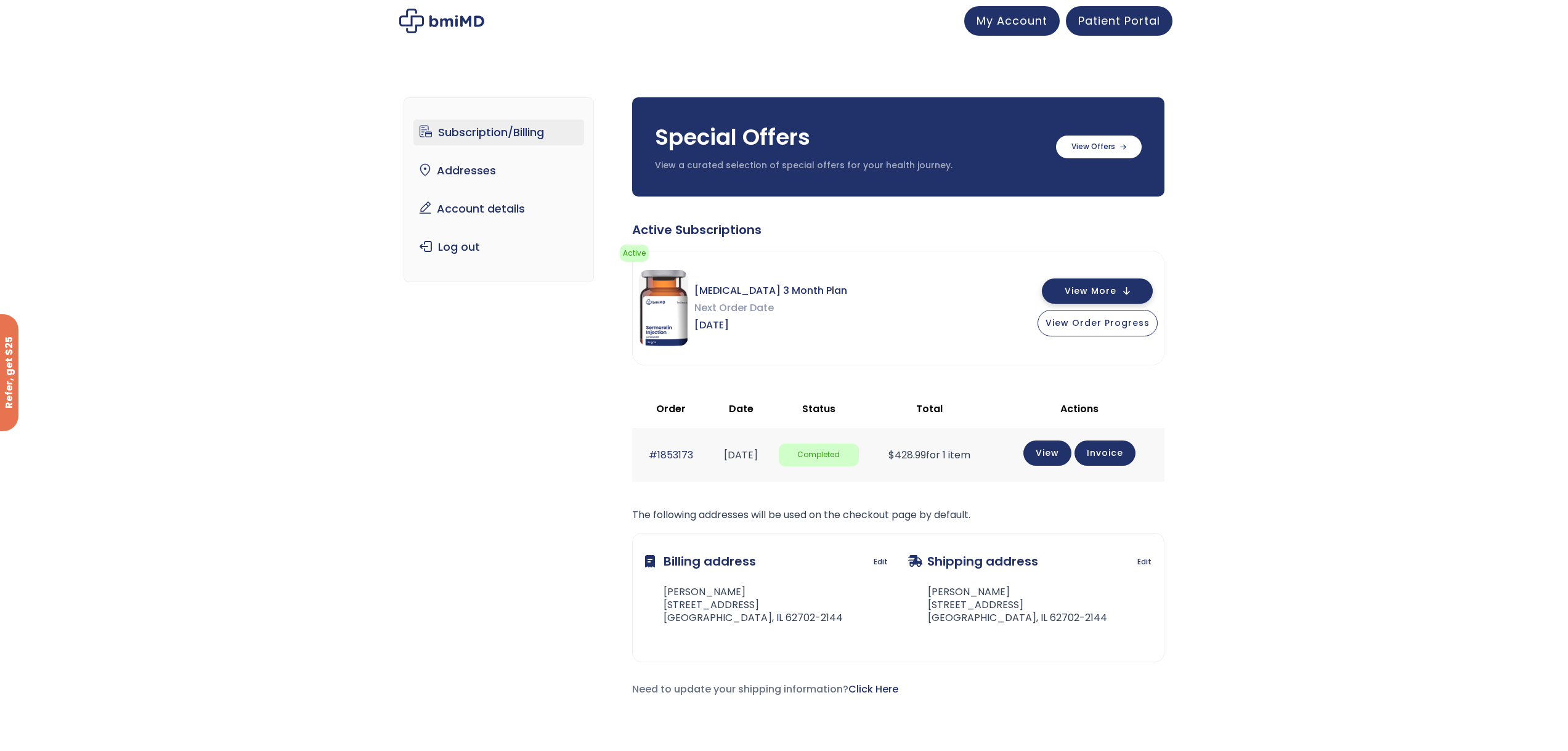
click at [1085, 291] on span "View More" at bounding box center [1090, 290] width 52 height 8
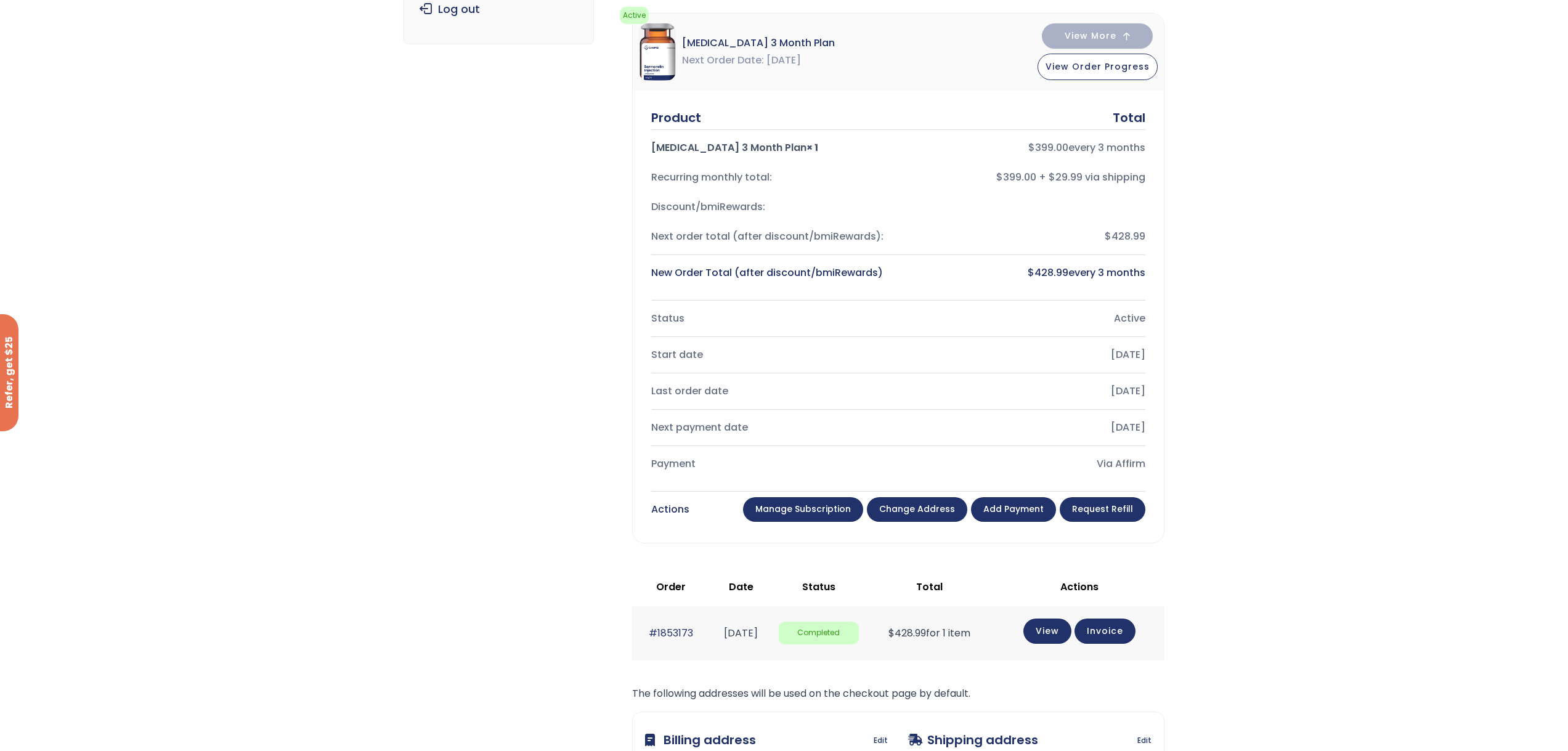
scroll to position [247, 0]
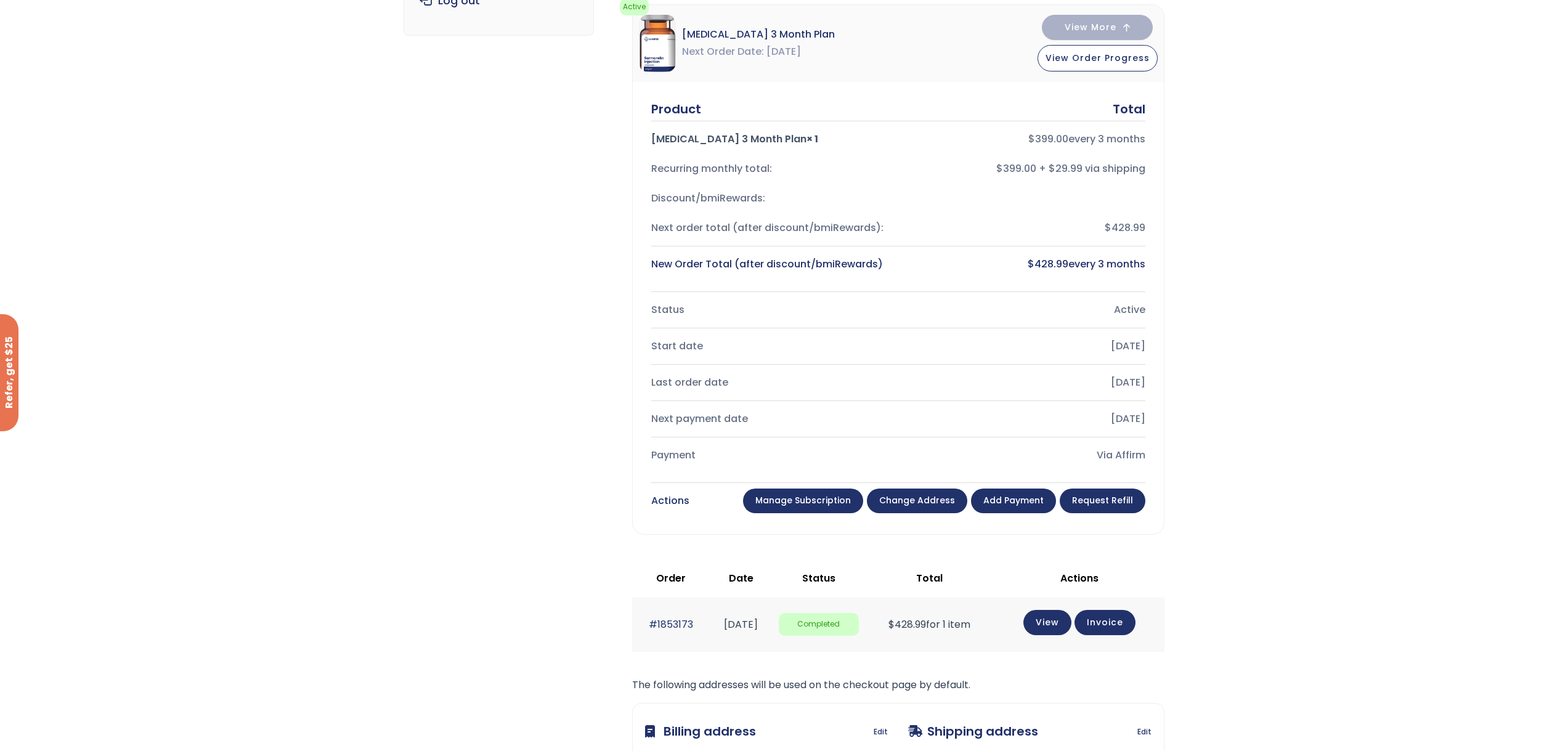
click at [1030, 498] on link "Add payment" at bounding box center [1013, 501] width 85 height 25
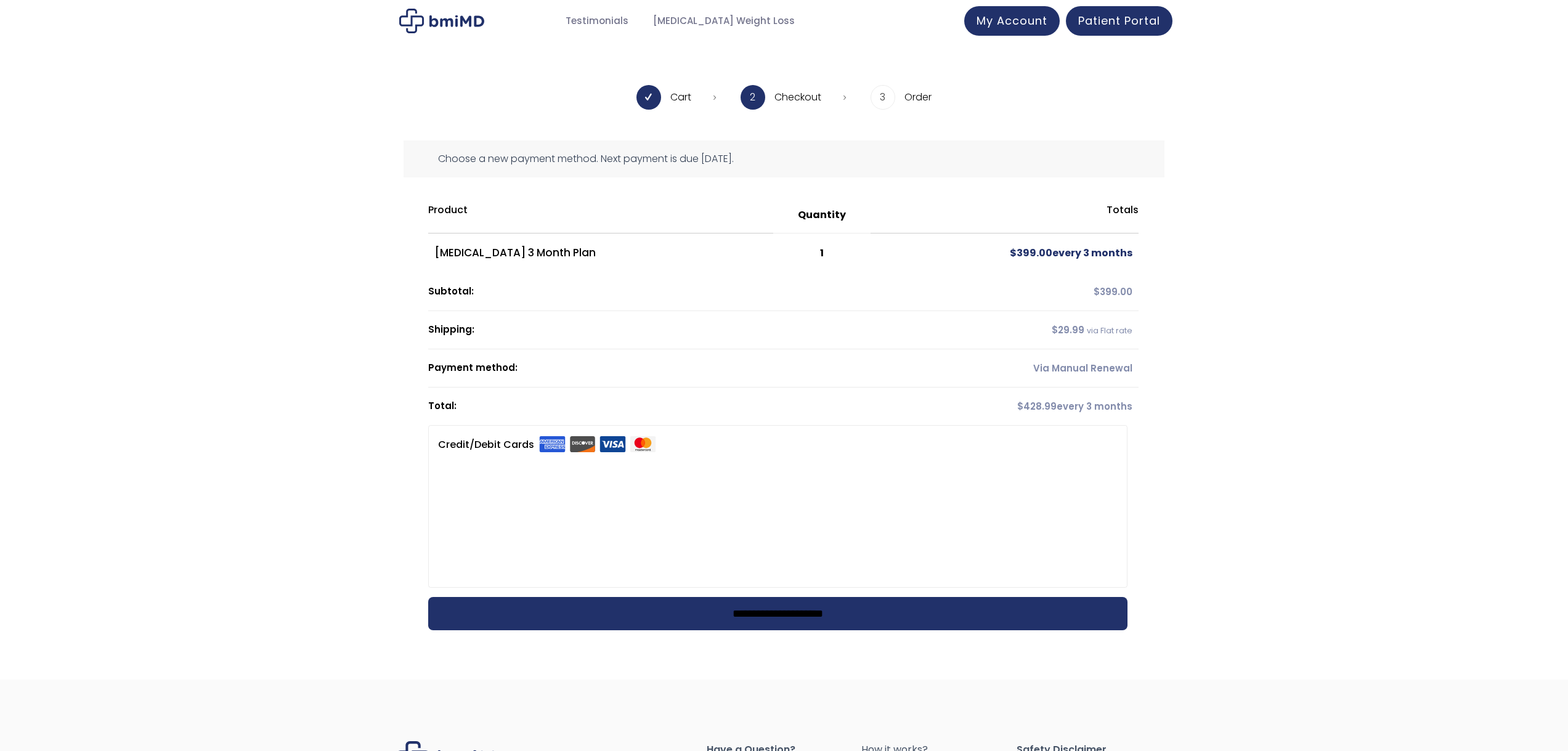
click at [810, 606] on input "**********" at bounding box center [777, 613] width 699 height 33
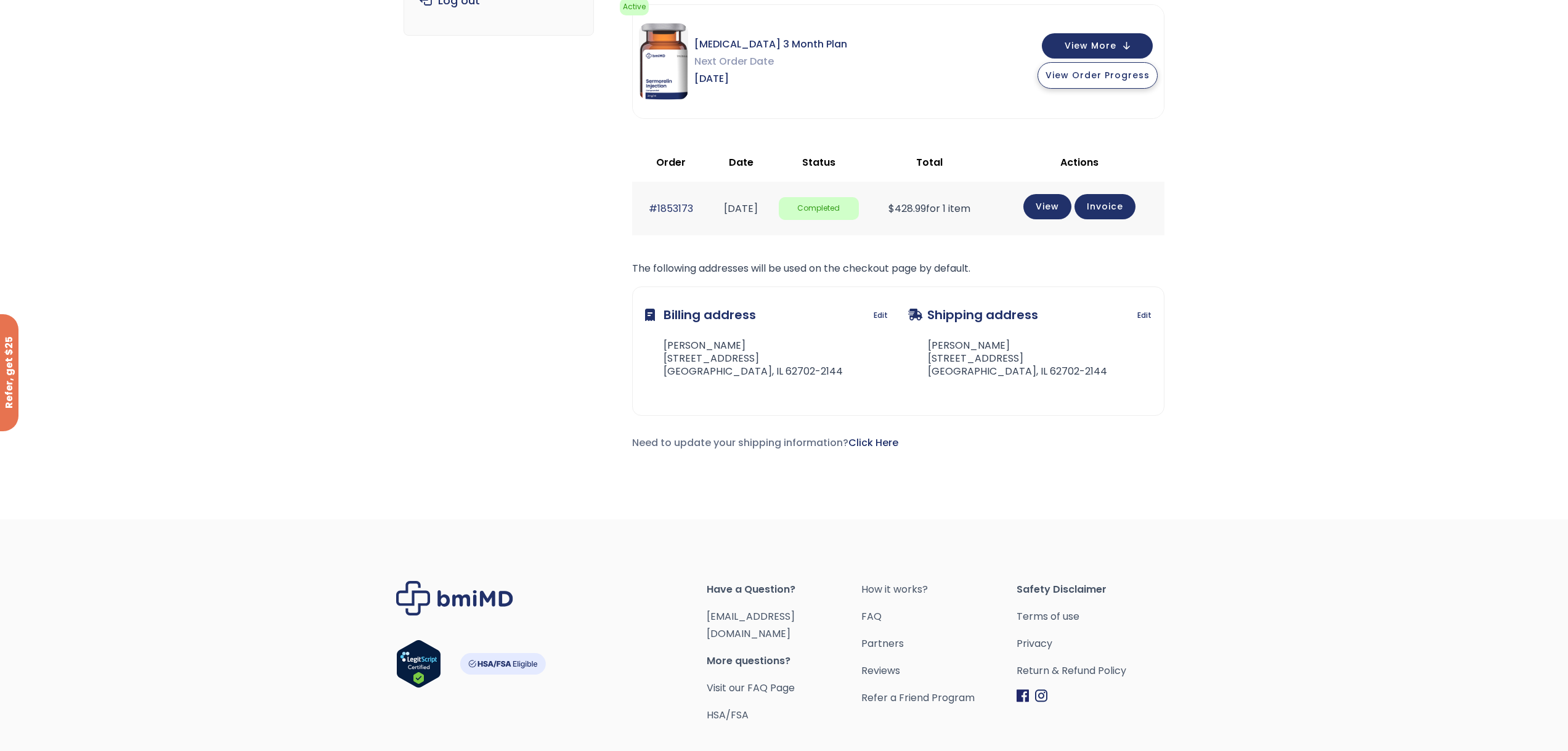
click at [1091, 74] on span "View Order Progress" at bounding box center [1097, 75] width 104 height 12
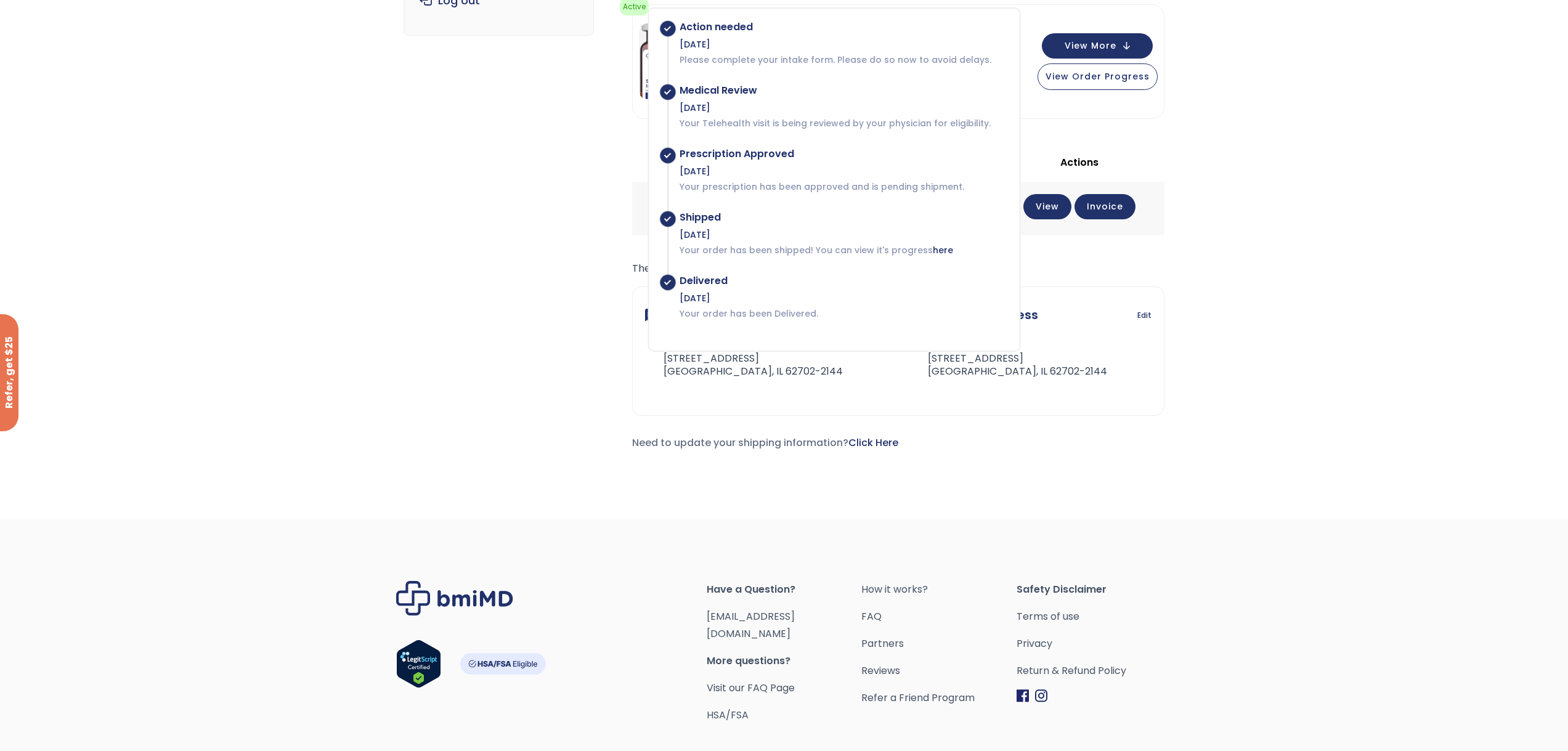
click at [1381, 160] on div "Subscription/Billing bmiRewards Addresses Account details Submit a Review Log o…" at bounding box center [784, 161] width 1568 height 669
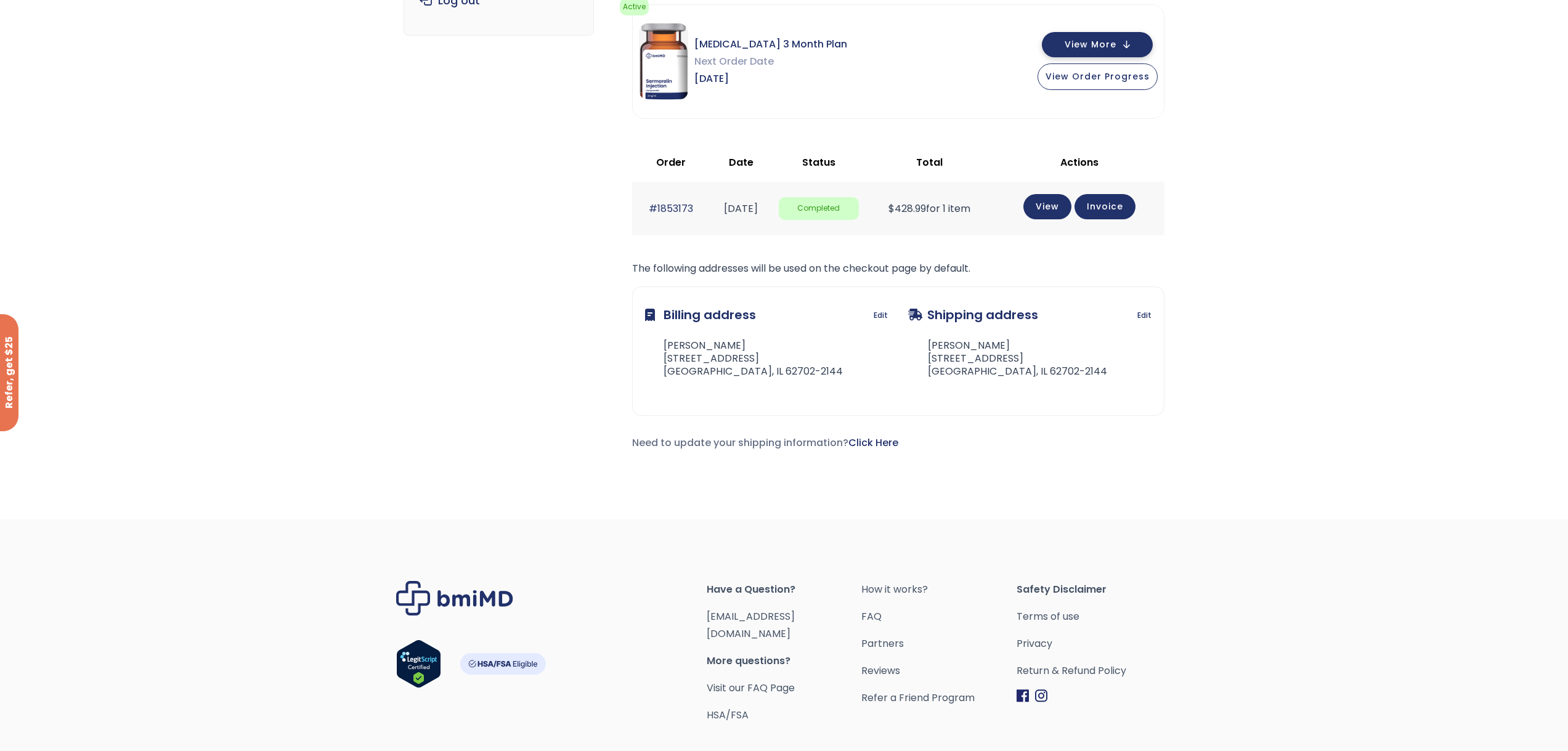
click at [1126, 42] on button "View More" at bounding box center [1097, 45] width 111 height 25
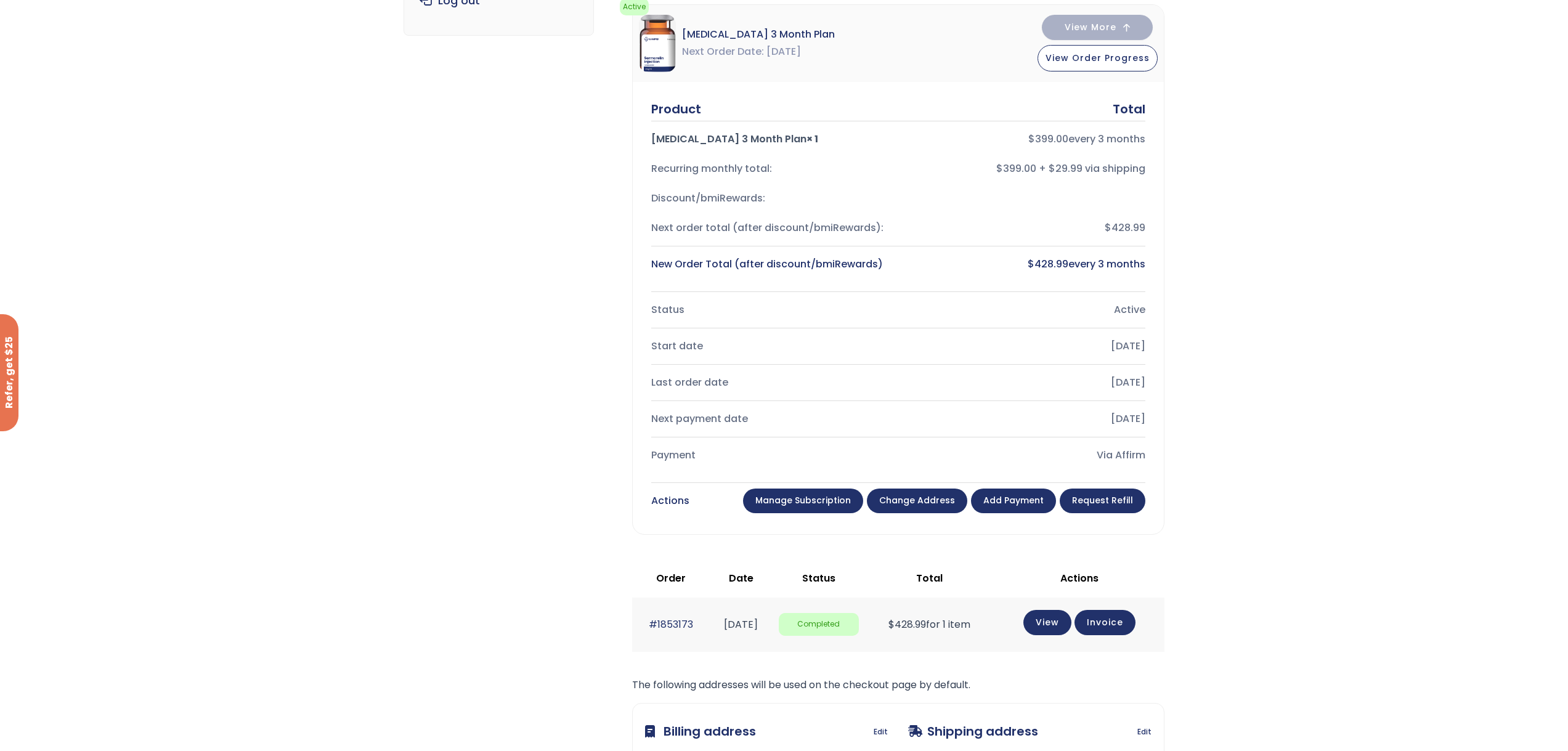
click at [833, 504] on link "Manage Subscription" at bounding box center [803, 501] width 120 height 25
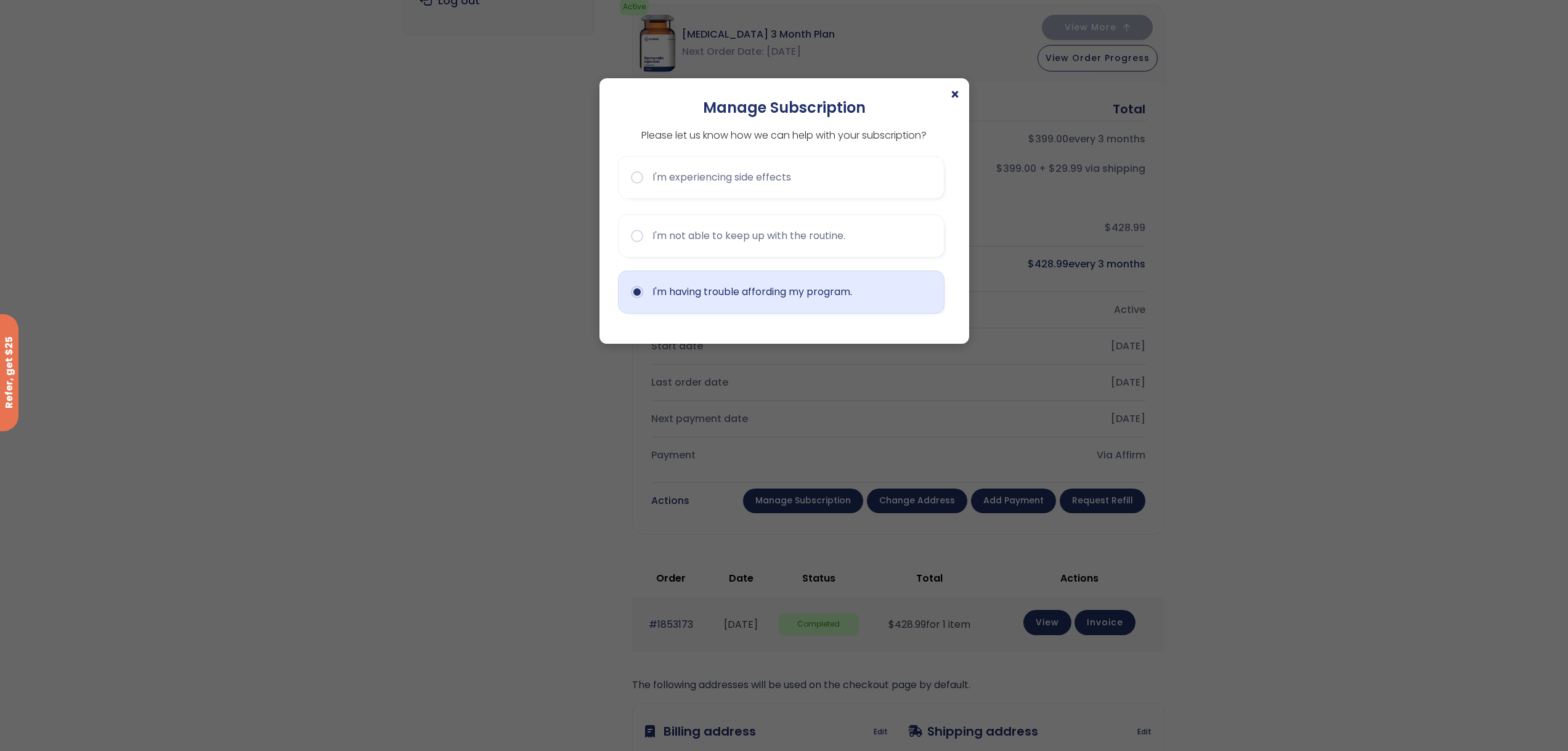
click at [686, 297] on button "I'm having trouble affording my program." at bounding box center [781, 291] width 326 height 43
